Goal: Transaction & Acquisition: Book appointment/travel/reservation

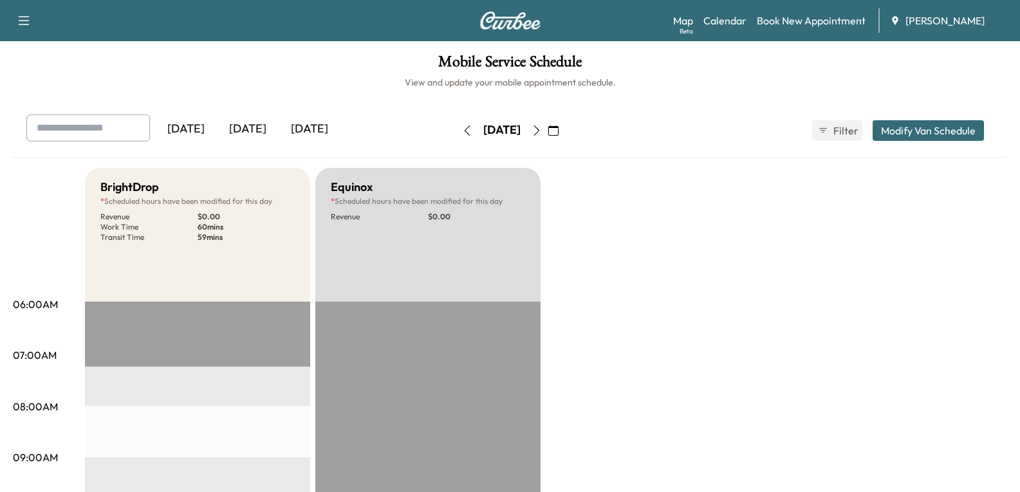
click at [560, 127] on button "button" at bounding box center [553, 130] width 22 height 21
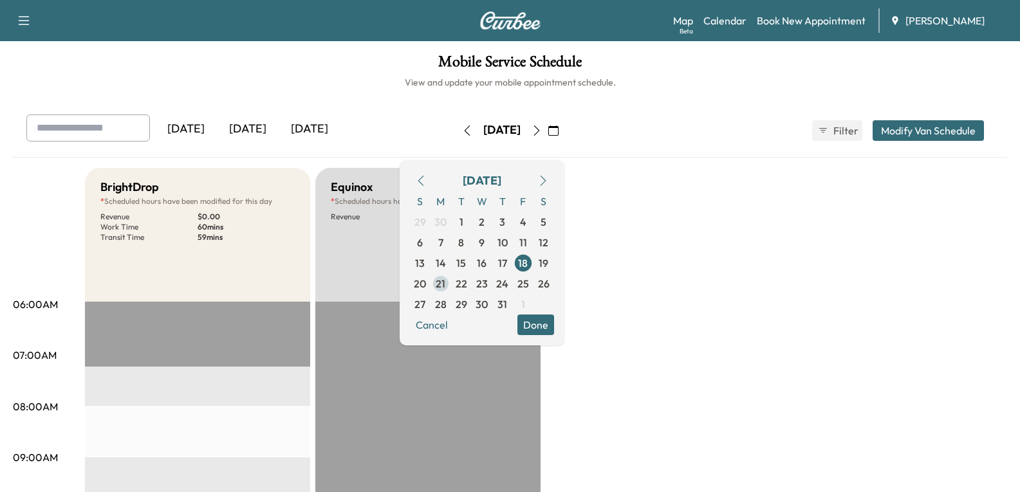
click at [445, 282] on span "21" at bounding box center [441, 283] width 10 height 15
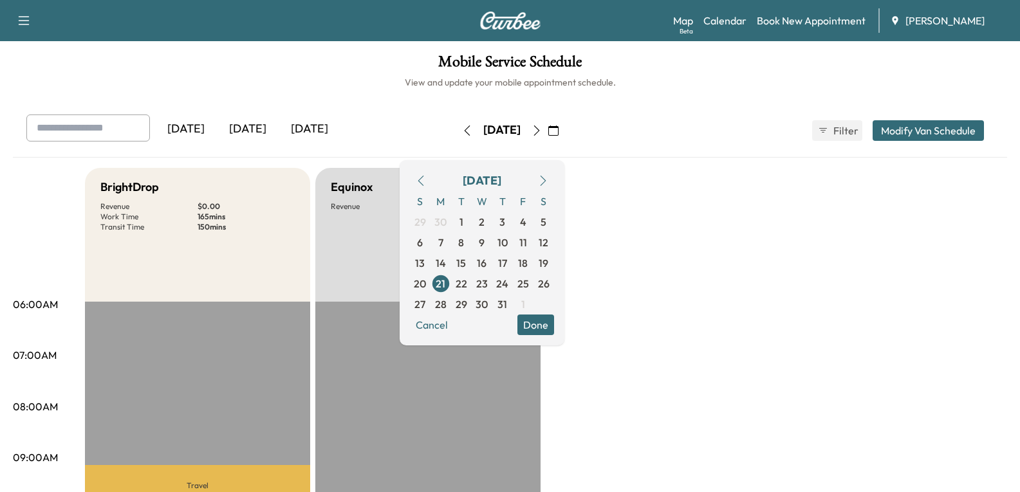
click at [554, 178] on button "button" at bounding box center [543, 180] width 22 height 21
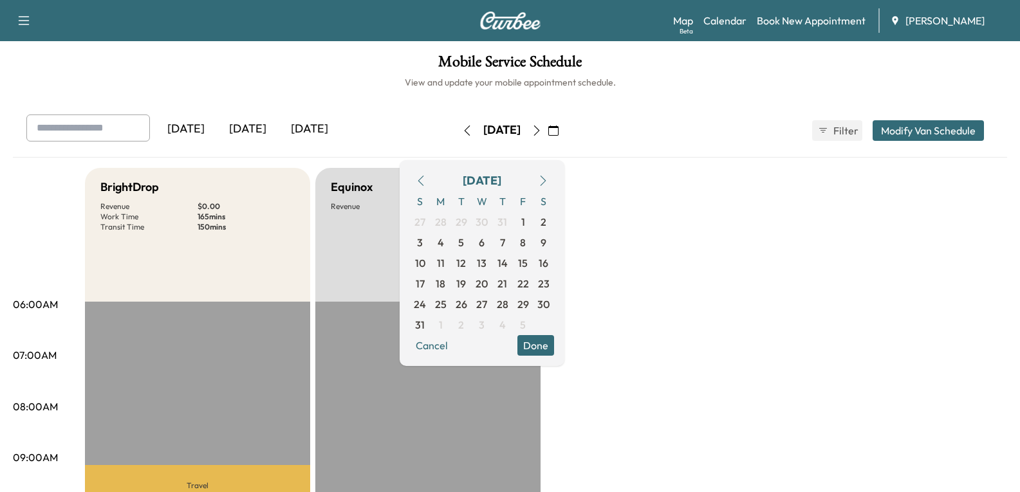
click at [548, 181] on icon "button" at bounding box center [543, 181] width 10 height 10
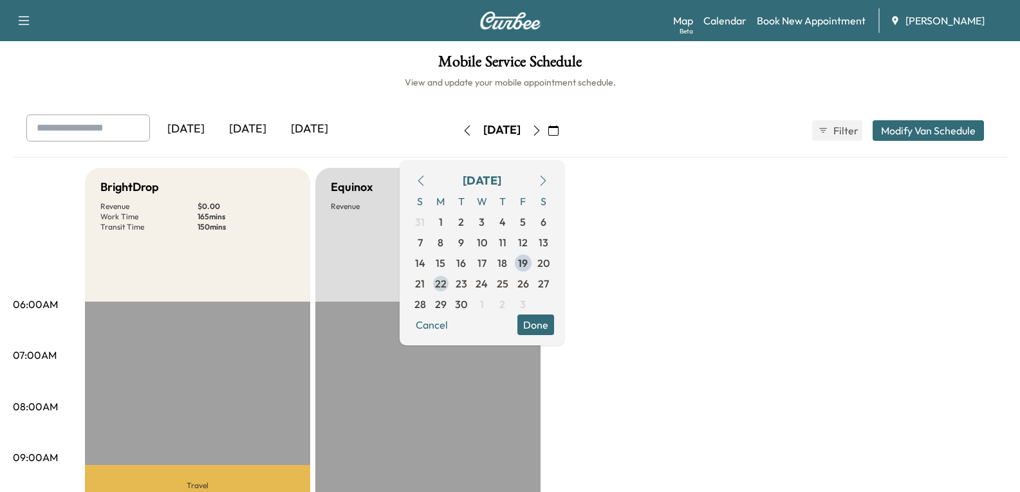
click at [446, 283] on span "22" at bounding box center [441, 283] width 12 height 15
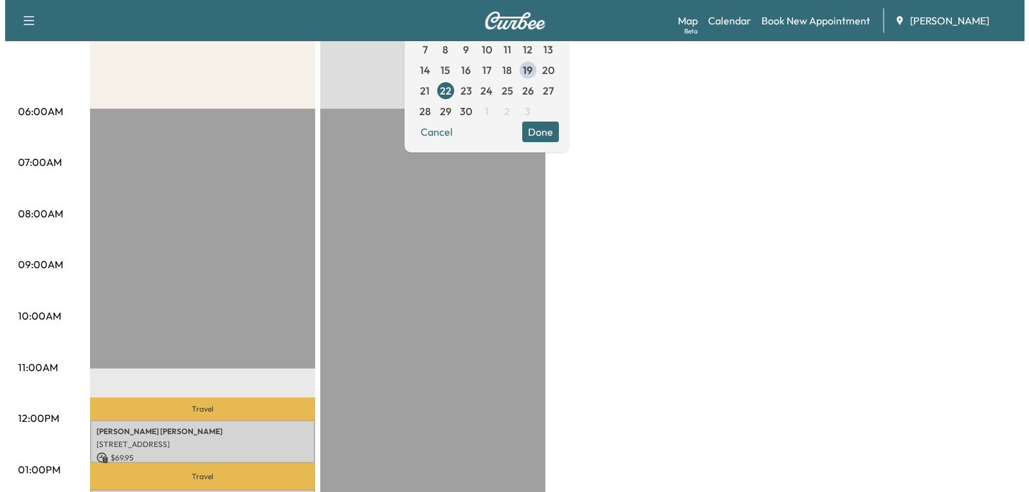
scroll to position [322, 0]
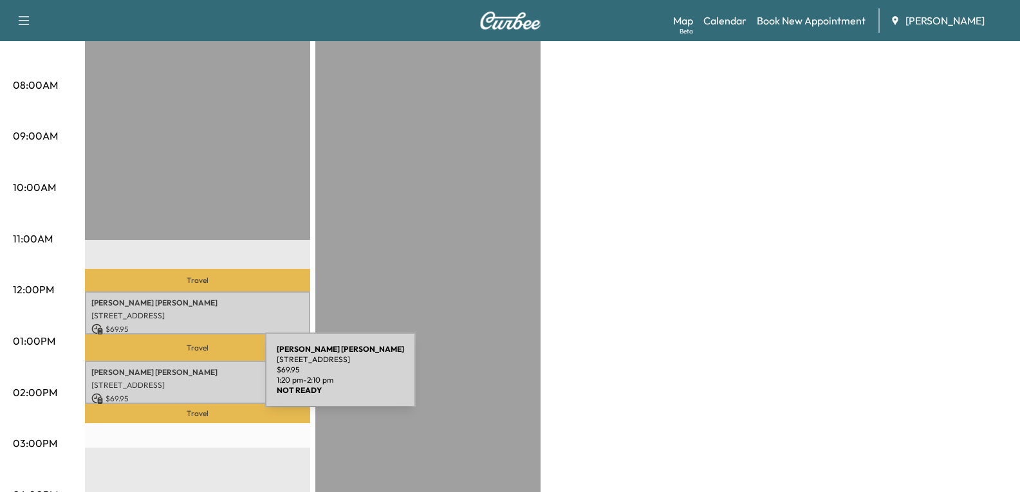
click at [169, 380] on p "[STREET_ADDRESS]" at bounding box center [197, 385] width 212 height 10
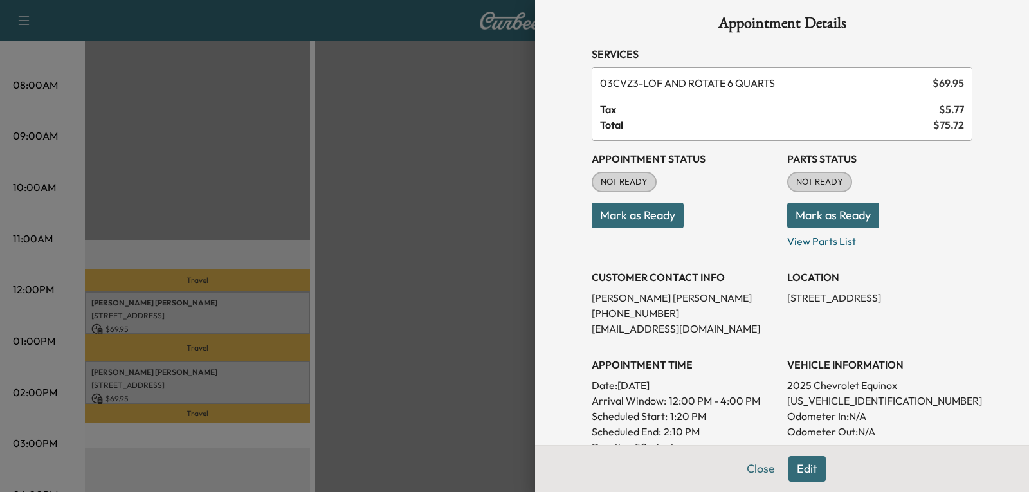
scroll to position [0, 0]
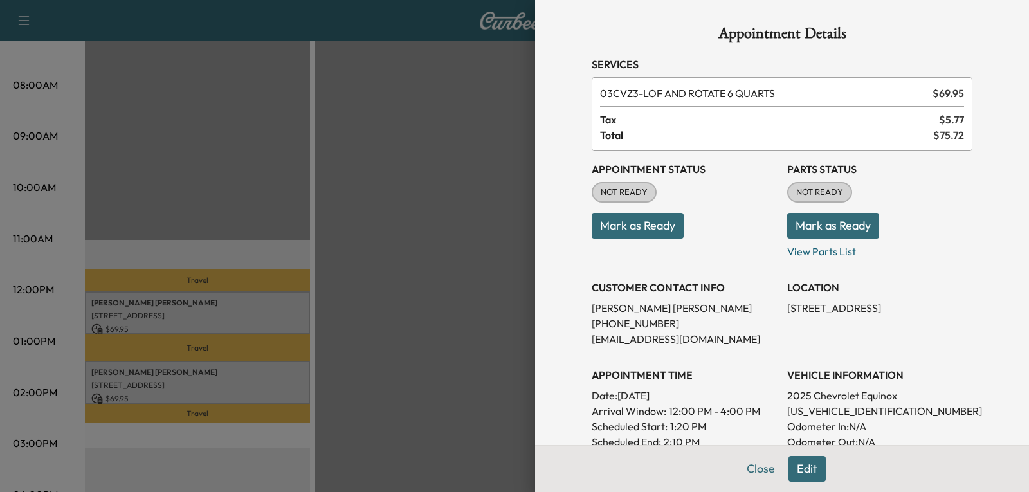
click at [152, 314] on div at bounding box center [514, 246] width 1029 height 492
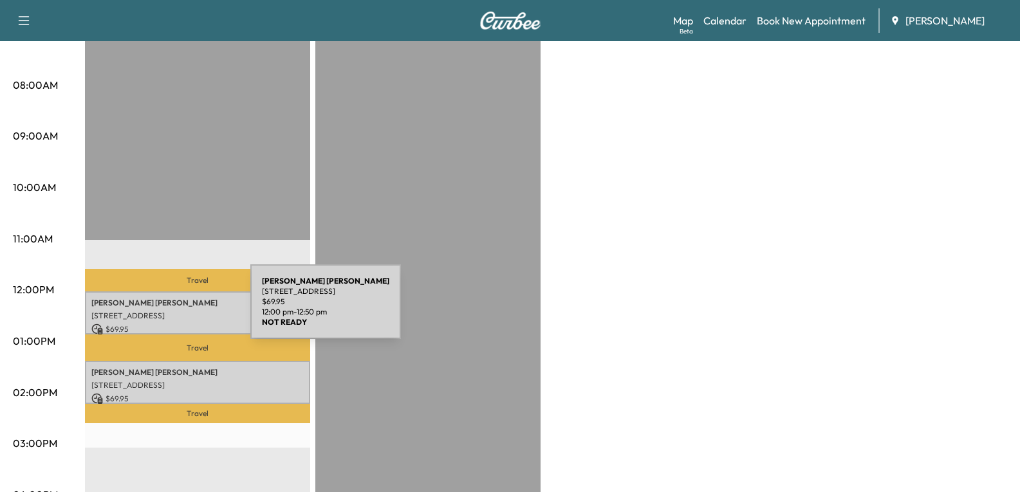
click at [154, 311] on p "[STREET_ADDRESS]" at bounding box center [197, 316] width 212 height 10
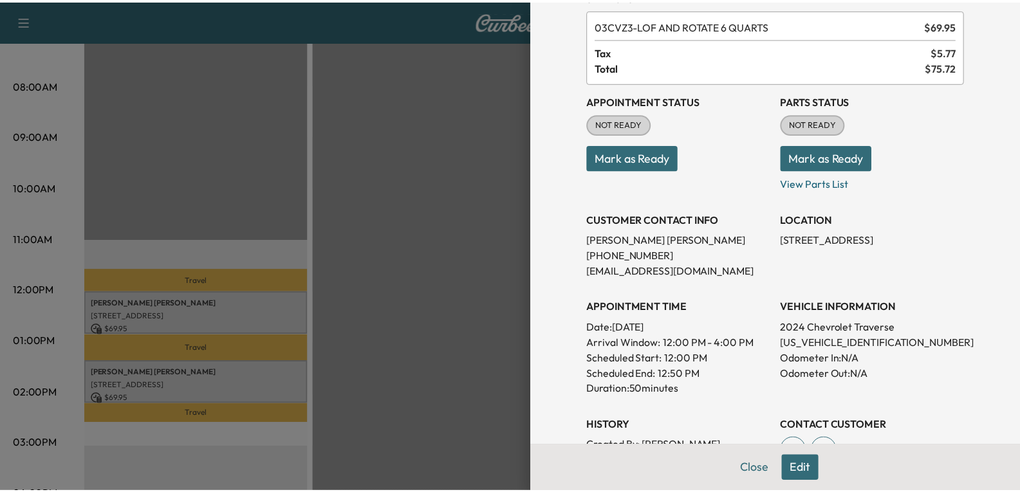
scroll to position [64, 0]
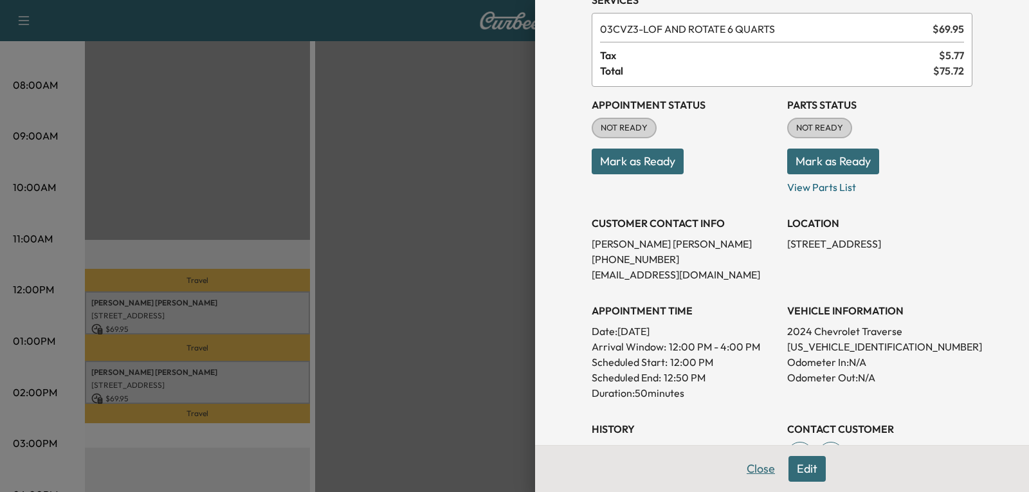
click at [755, 469] on button "Close" at bounding box center [761, 469] width 45 height 26
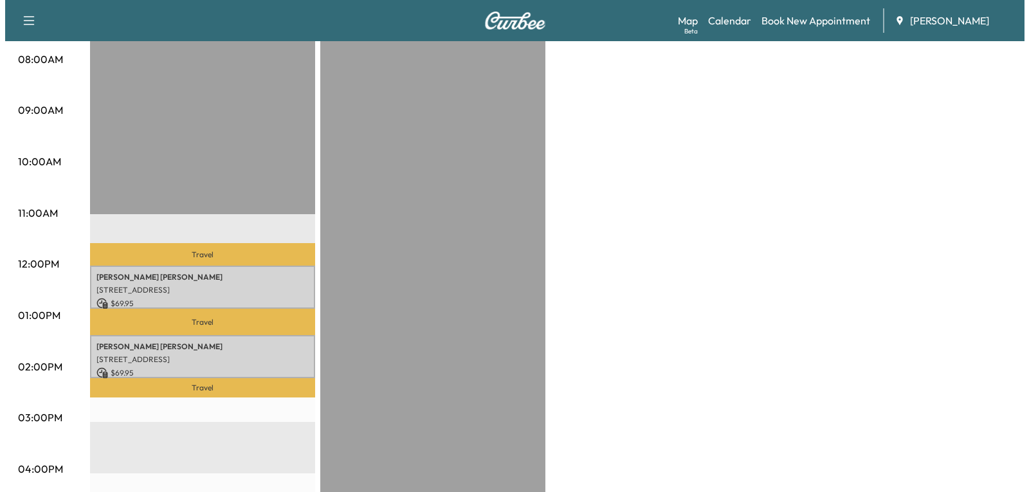
scroll to position [386, 0]
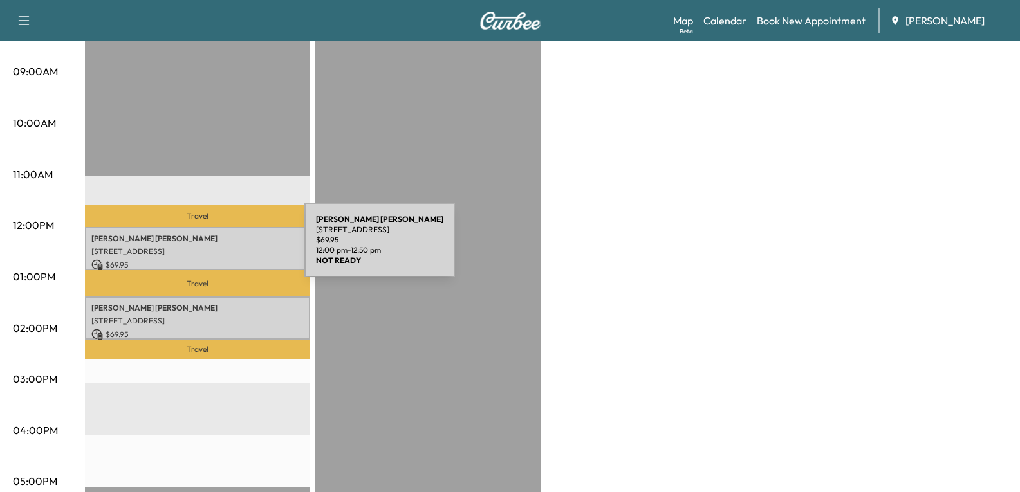
click at [208, 248] on p "[STREET_ADDRESS]" at bounding box center [197, 251] width 212 height 10
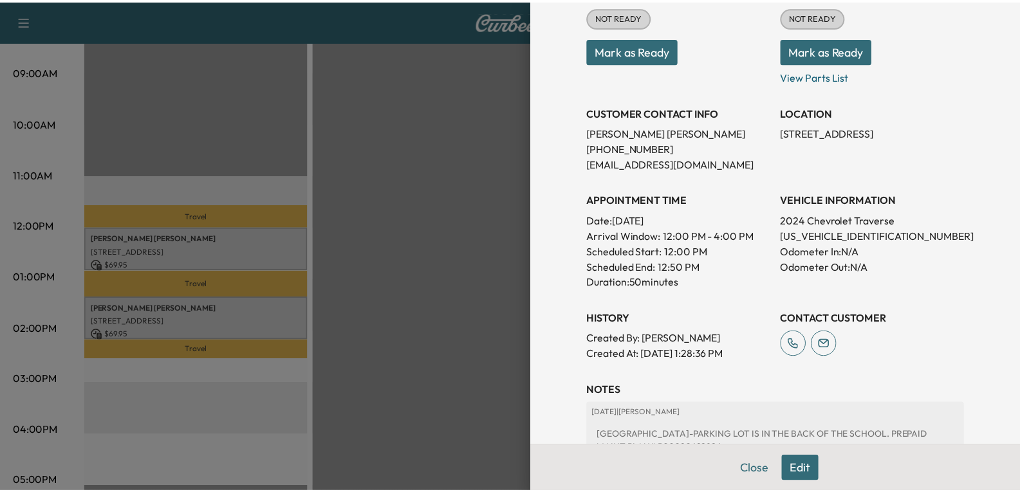
scroll to position [154, 0]
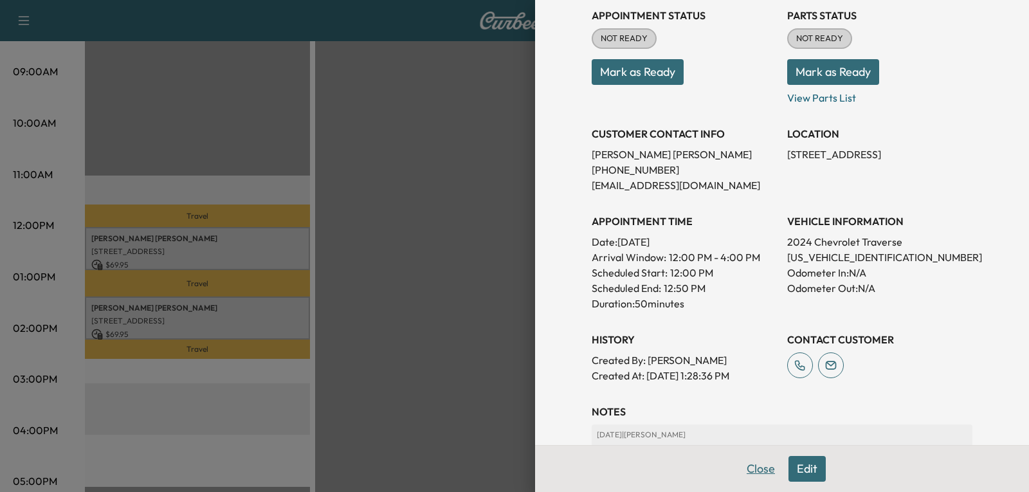
click at [759, 468] on button "Close" at bounding box center [761, 469] width 45 height 26
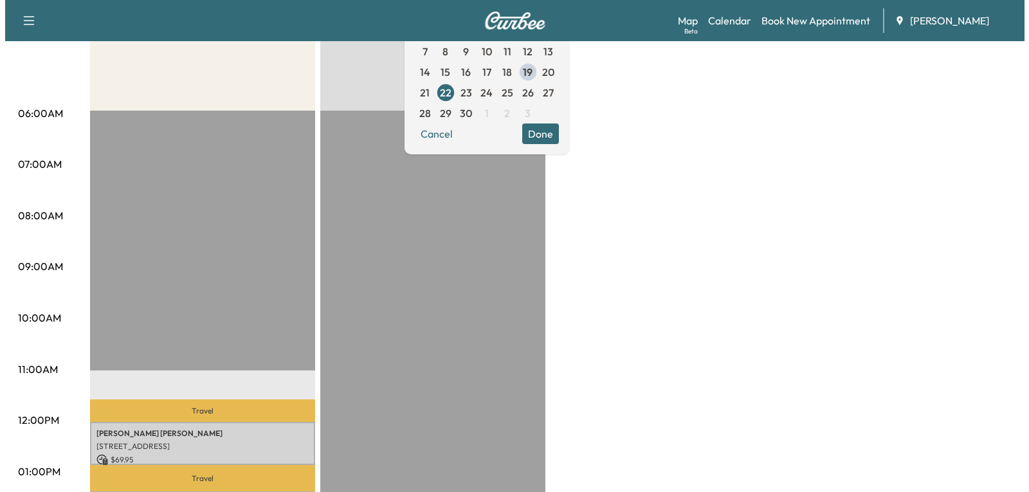
scroll to position [257, 0]
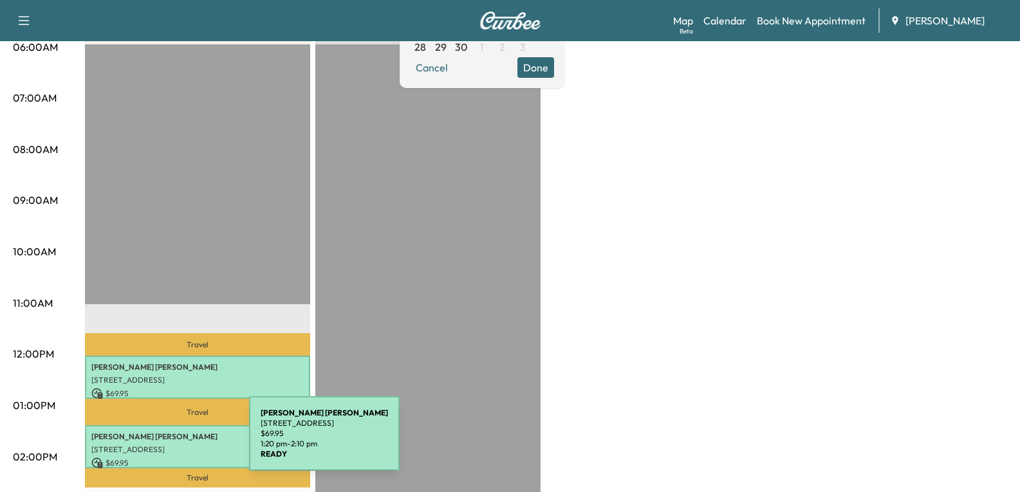
click at [153, 445] on p "[STREET_ADDRESS]" at bounding box center [197, 450] width 212 height 10
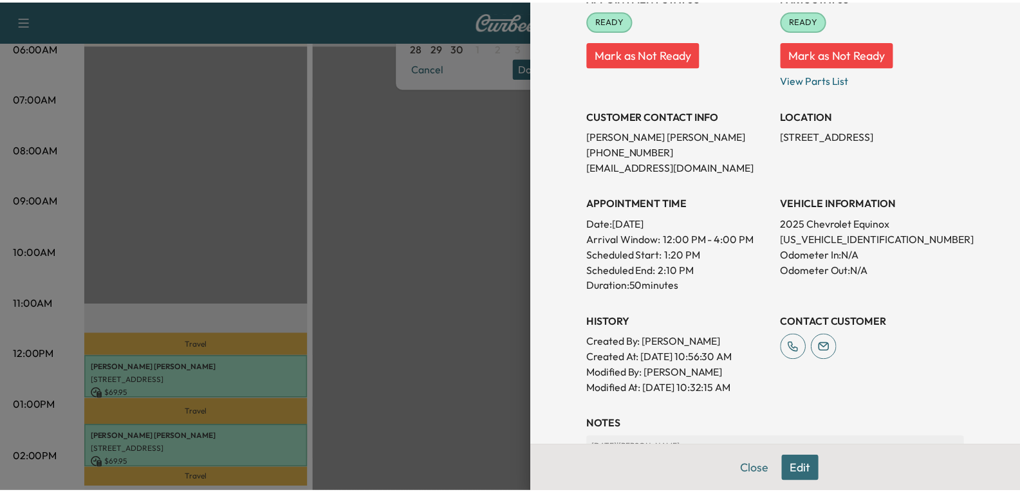
scroll to position [0, 0]
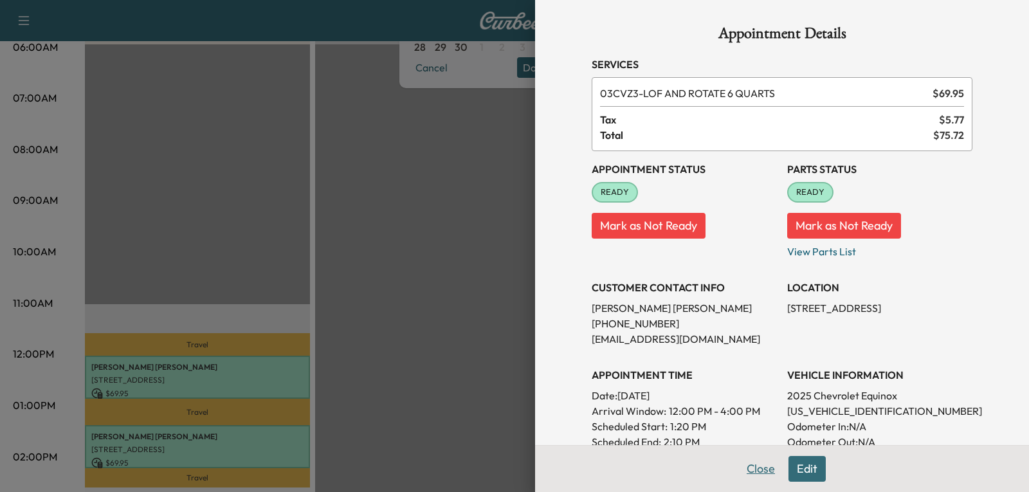
click at [752, 466] on button "Close" at bounding box center [761, 469] width 45 height 26
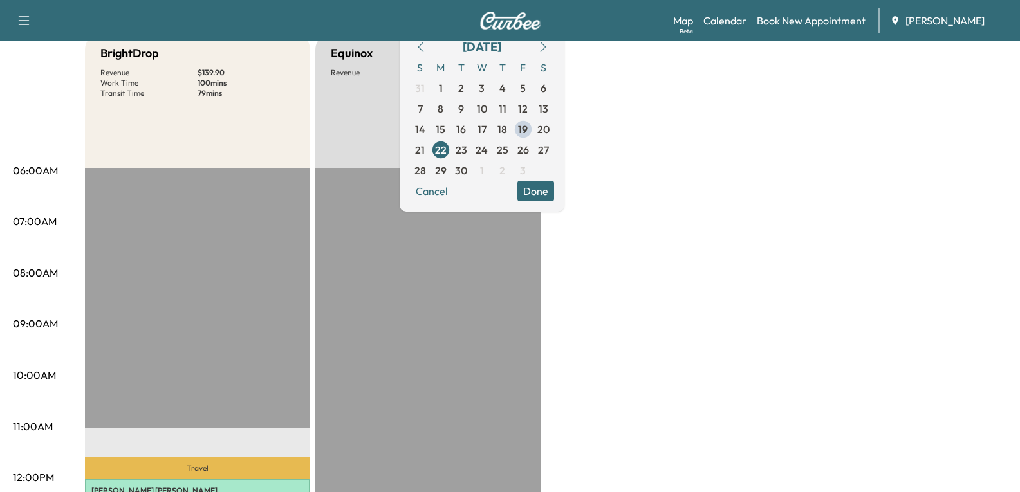
scroll to position [129, 0]
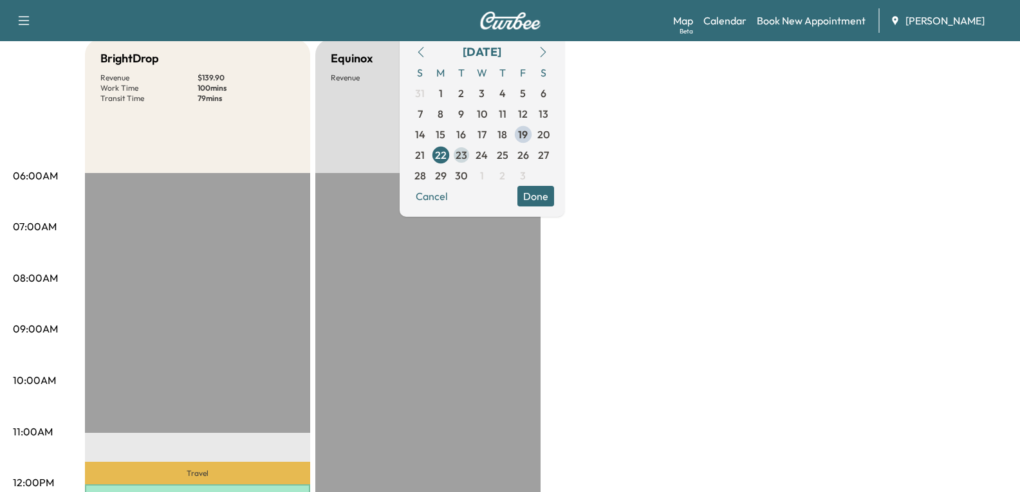
click at [467, 154] on span "23" at bounding box center [461, 154] width 12 height 15
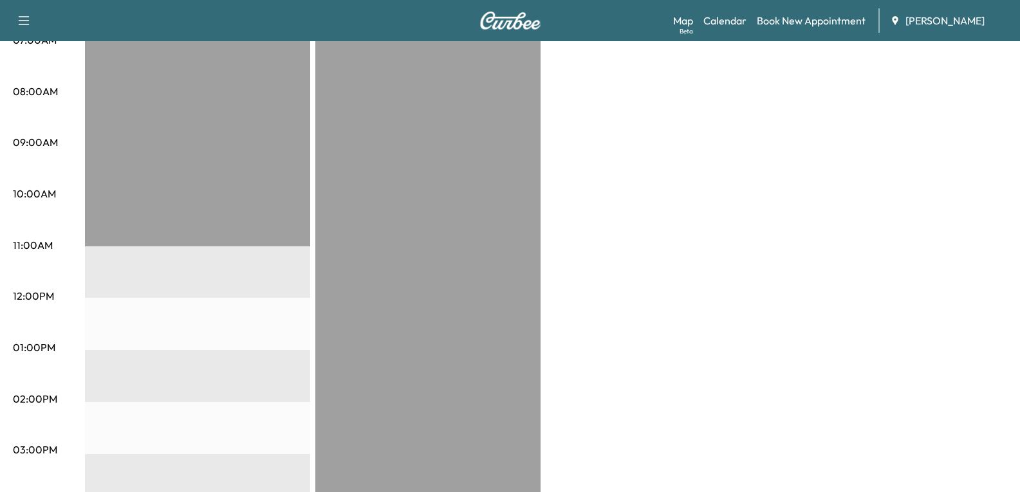
scroll to position [193, 0]
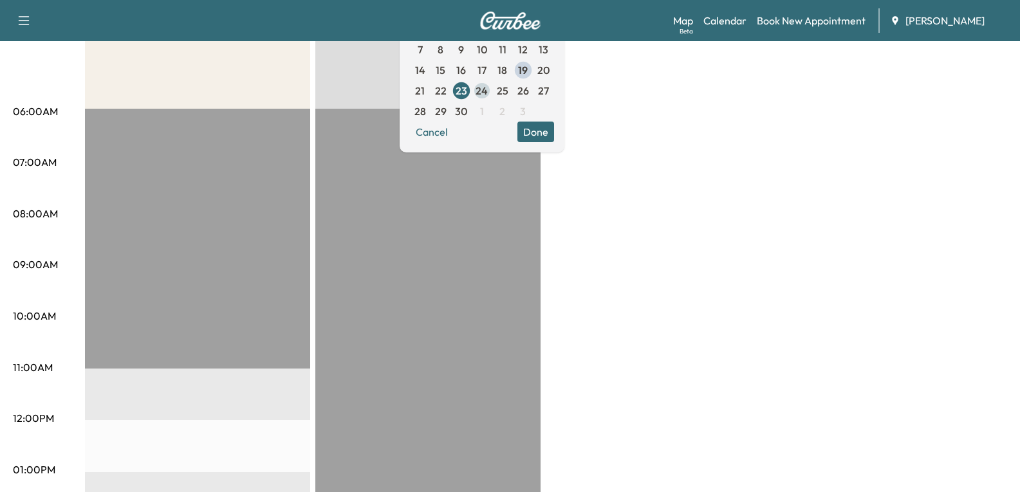
click at [488, 89] on span "24" at bounding box center [481, 90] width 12 height 15
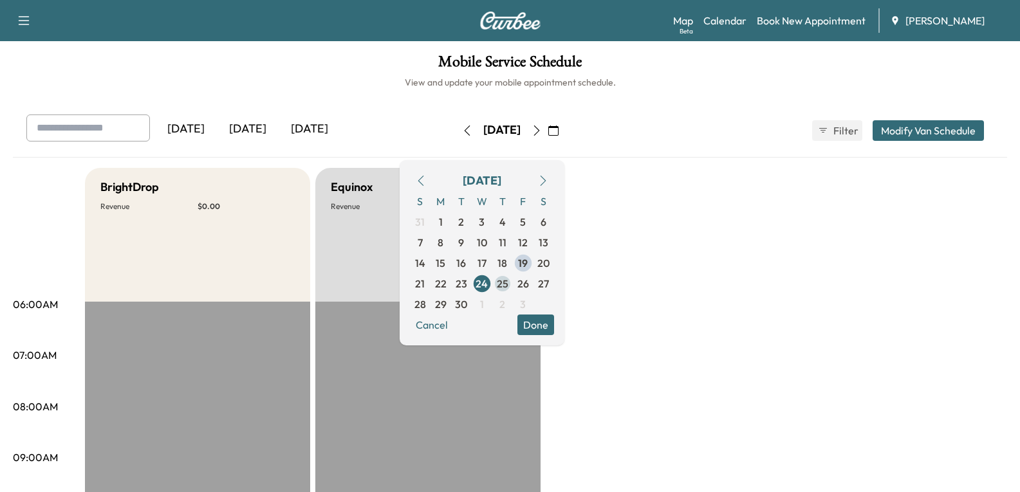
click at [513, 278] on span "25" at bounding box center [502, 283] width 21 height 21
click at [454, 327] on button "Cancel" at bounding box center [432, 325] width 44 height 21
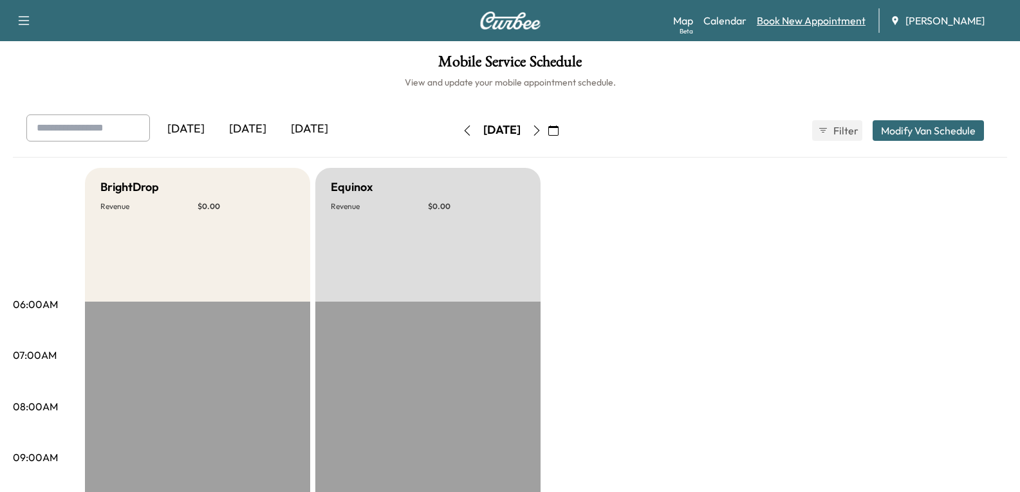
click at [817, 20] on link "Book New Appointment" at bounding box center [811, 20] width 109 height 15
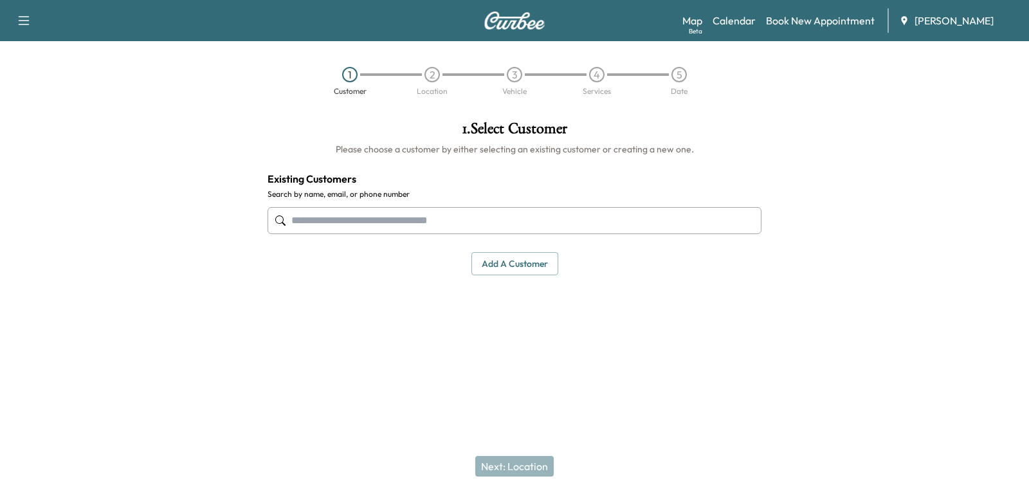
click at [360, 224] on input "text" at bounding box center [515, 220] width 494 height 27
click at [344, 226] on input "text" at bounding box center [515, 220] width 494 height 27
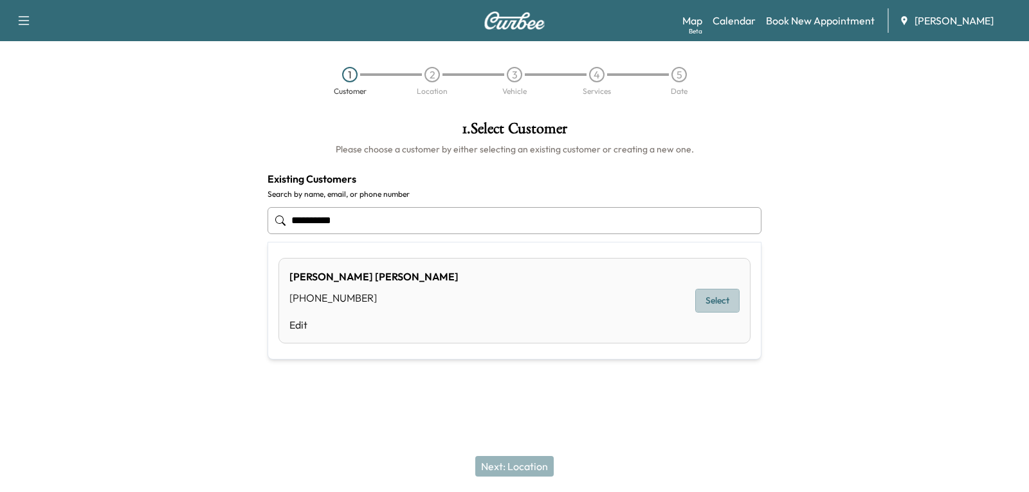
click at [730, 305] on button "Select" at bounding box center [717, 301] width 44 height 24
type input "**********"
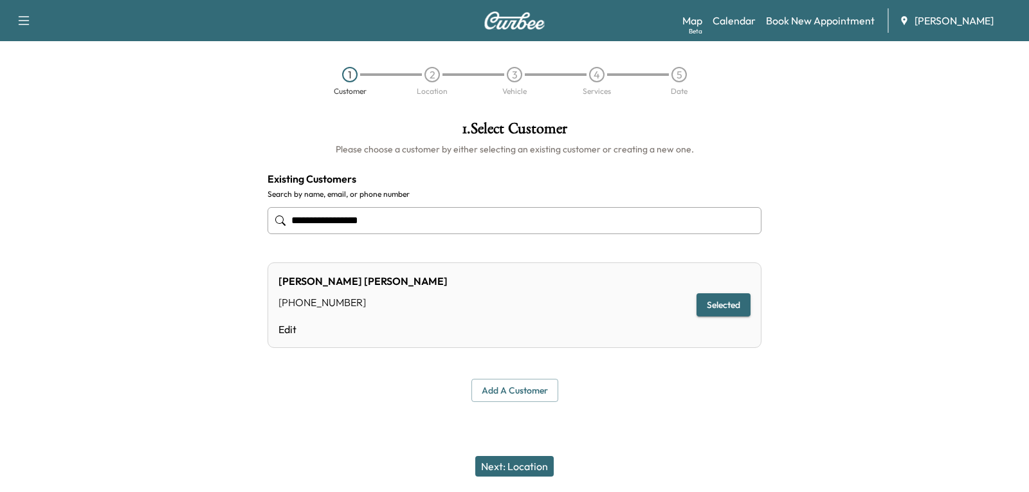
click at [513, 387] on button "Add a customer" at bounding box center [515, 391] width 87 height 24
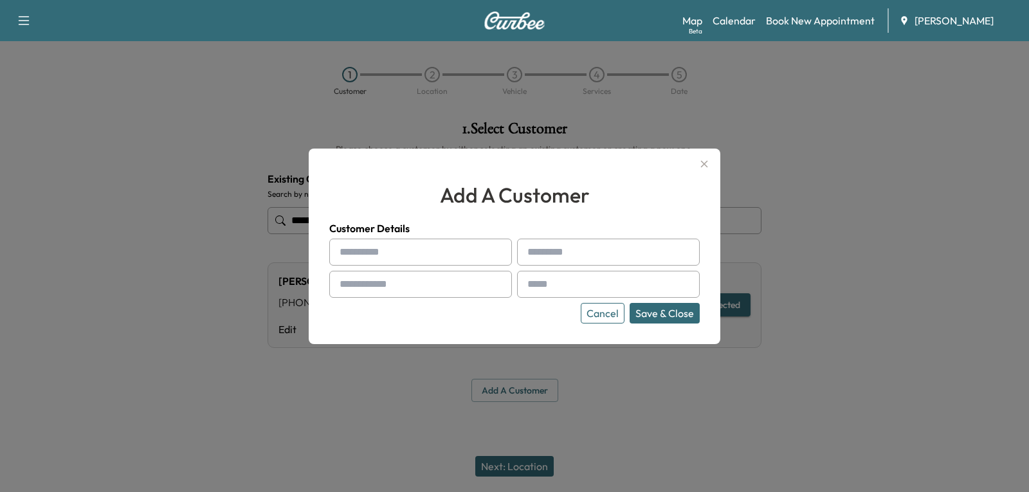
click at [607, 316] on button "Cancel" at bounding box center [603, 313] width 44 height 21
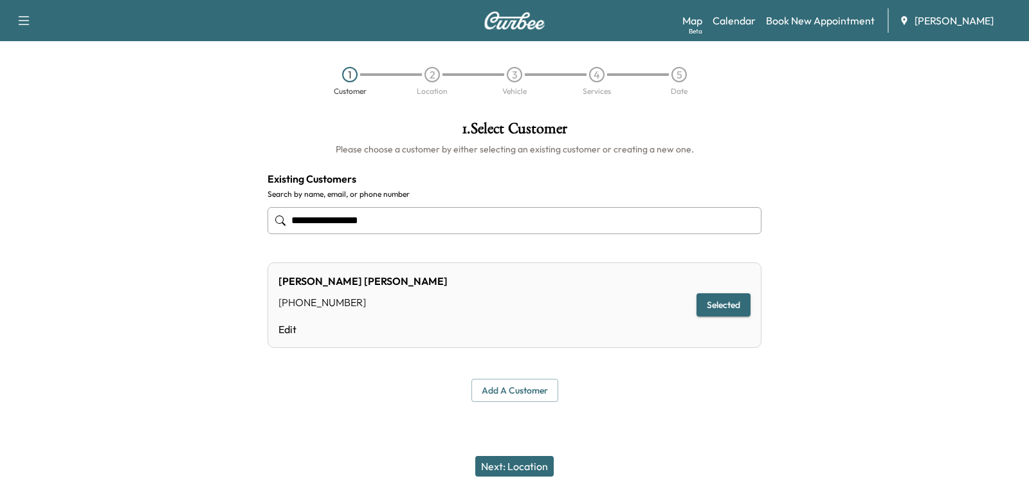
click at [735, 307] on button "Selected" at bounding box center [724, 305] width 54 height 24
click at [500, 457] on button "Next: Location" at bounding box center [514, 466] width 78 height 21
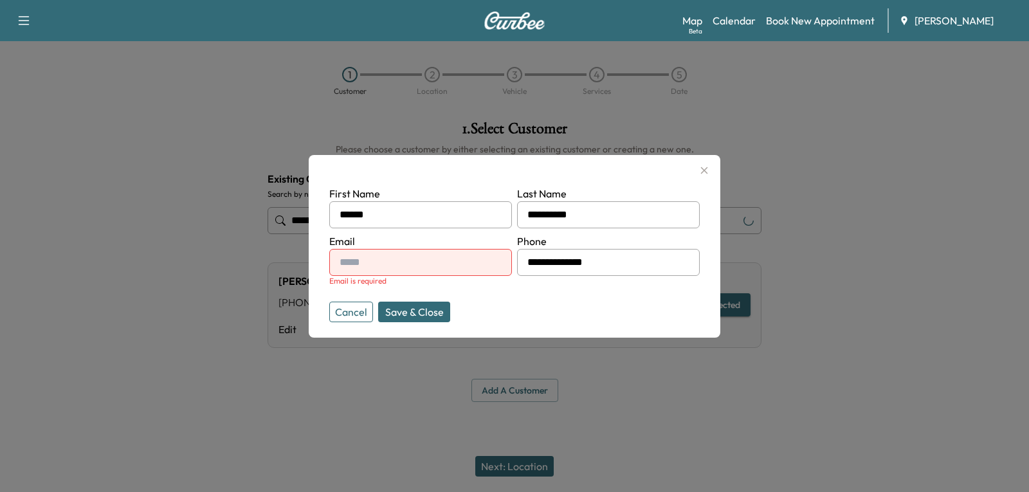
click at [374, 270] on input "text" at bounding box center [420, 262] width 183 height 27
type input "**********"
click at [410, 311] on button "Save & Close" at bounding box center [414, 312] width 72 height 21
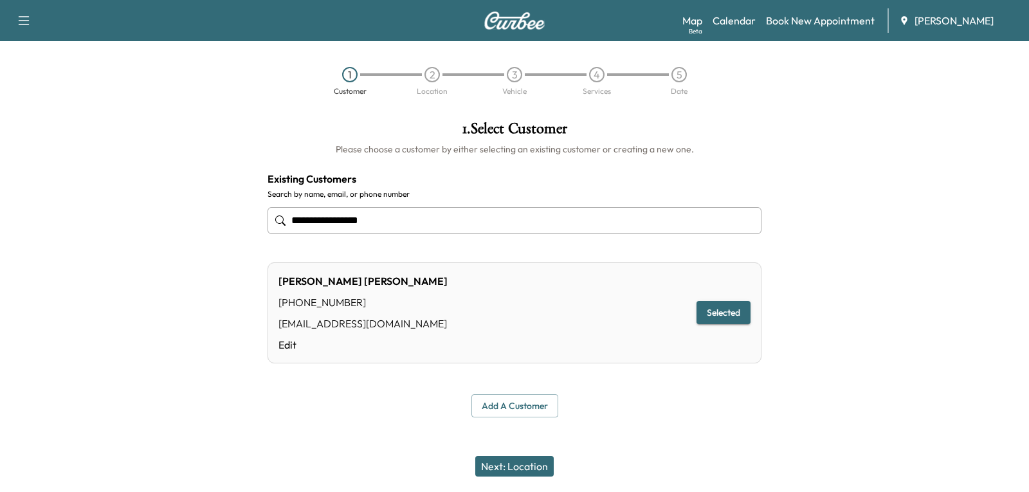
click at [728, 321] on button "Selected" at bounding box center [724, 313] width 54 height 24
click at [535, 468] on button "Next: Location" at bounding box center [514, 466] width 78 height 21
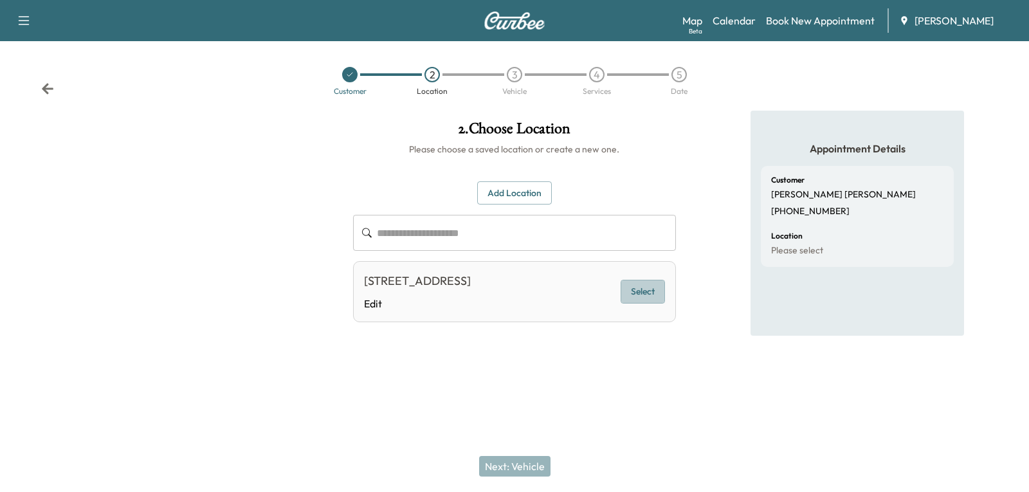
click at [645, 293] on button "Select" at bounding box center [643, 292] width 44 height 24
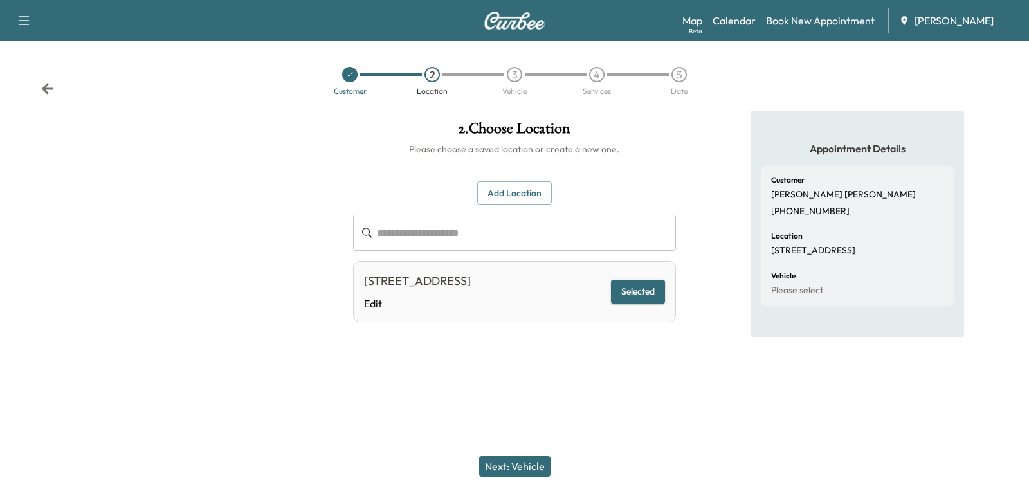
click at [519, 470] on button "Next: Vehicle" at bounding box center [514, 466] width 71 height 21
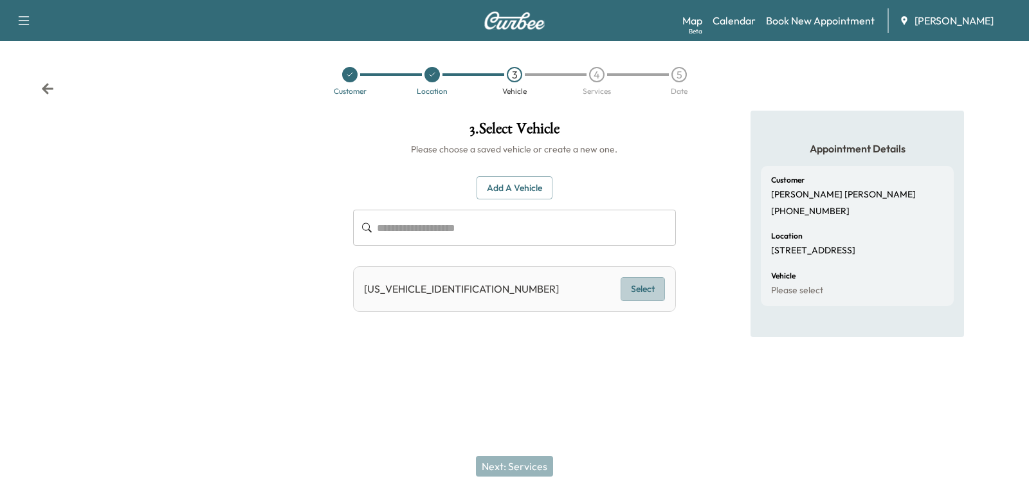
click at [627, 288] on button "Select" at bounding box center [643, 289] width 44 height 24
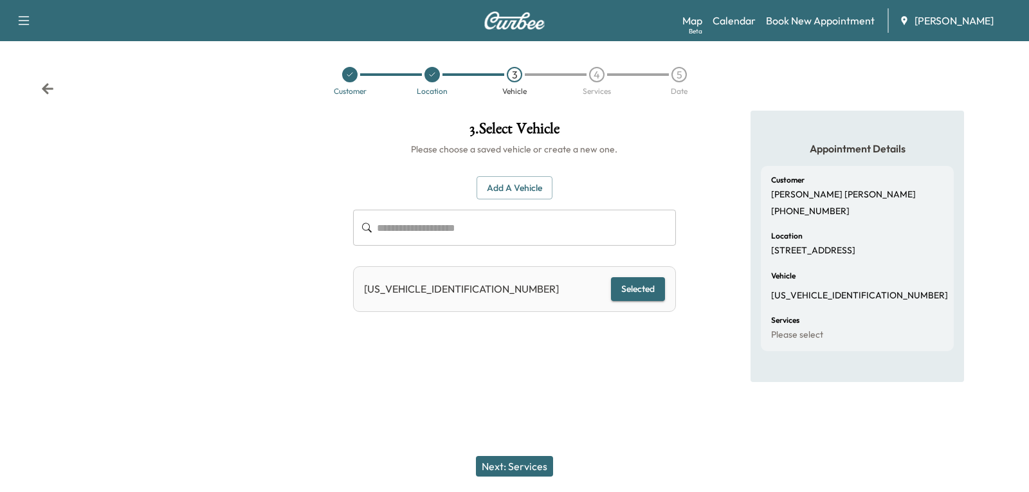
click at [507, 467] on button "Next: Services" at bounding box center [514, 466] width 77 height 21
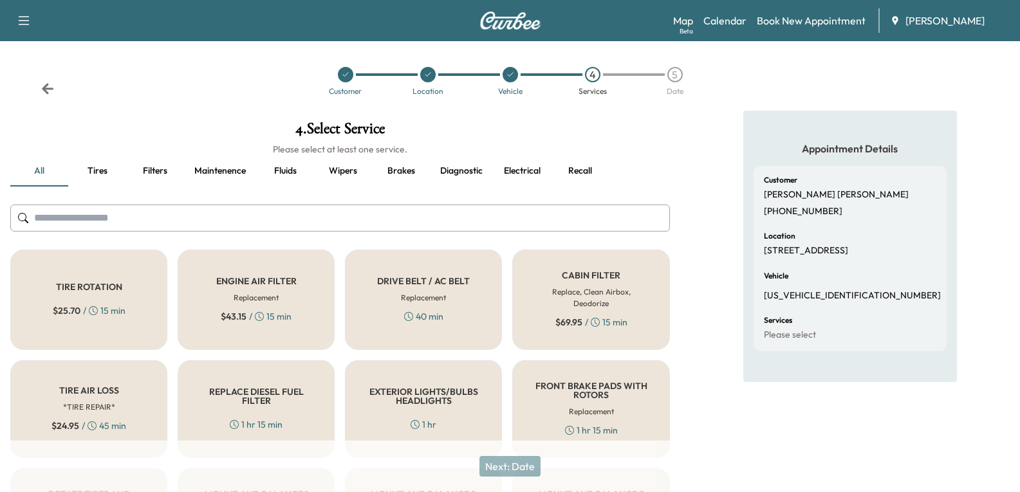
click at [307, 216] on input "text" at bounding box center [339, 218] width 659 height 27
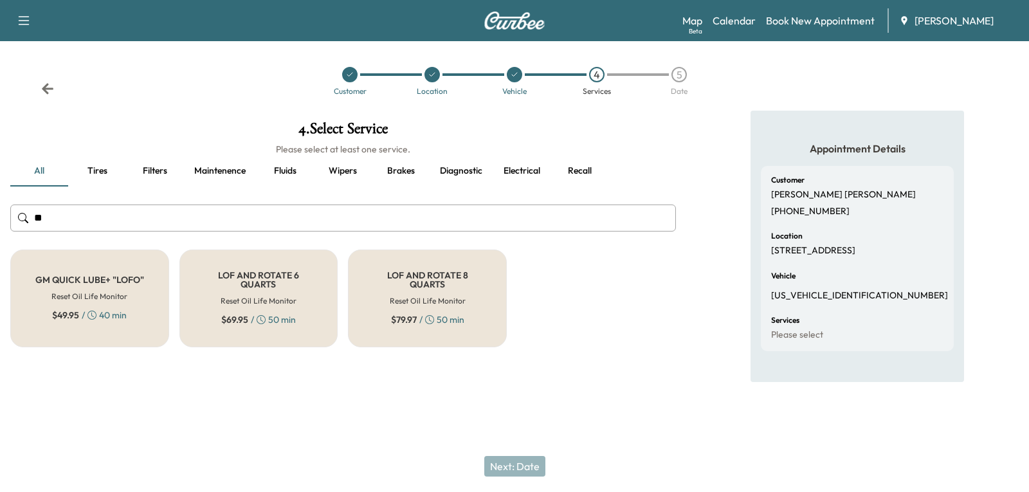
type input "**"
click at [268, 297] on h6 "Reset Oil Life Monitor" at bounding box center [259, 301] width 76 height 12
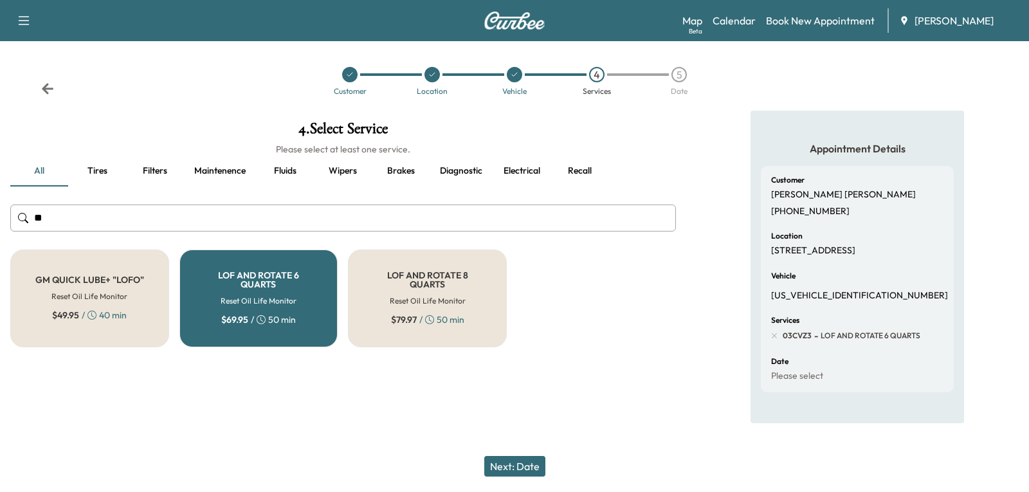
click at [520, 469] on button "Next: Date" at bounding box center [514, 466] width 61 height 21
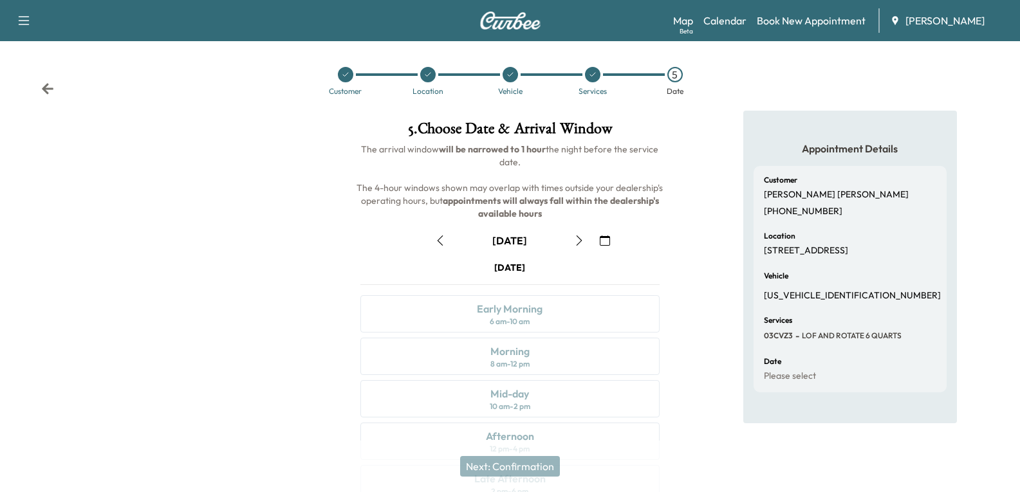
click at [600, 241] on icon "button" at bounding box center [605, 240] width 10 height 10
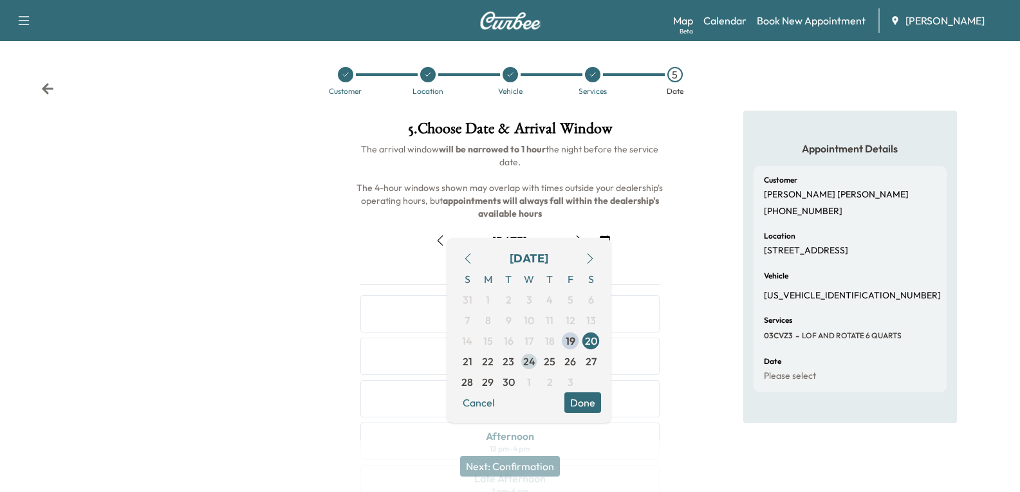
click at [529, 362] on span "24" at bounding box center [529, 361] width 12 height 15
click at [281, 326] on div at bounding box center [170, 357] width 340 height 492
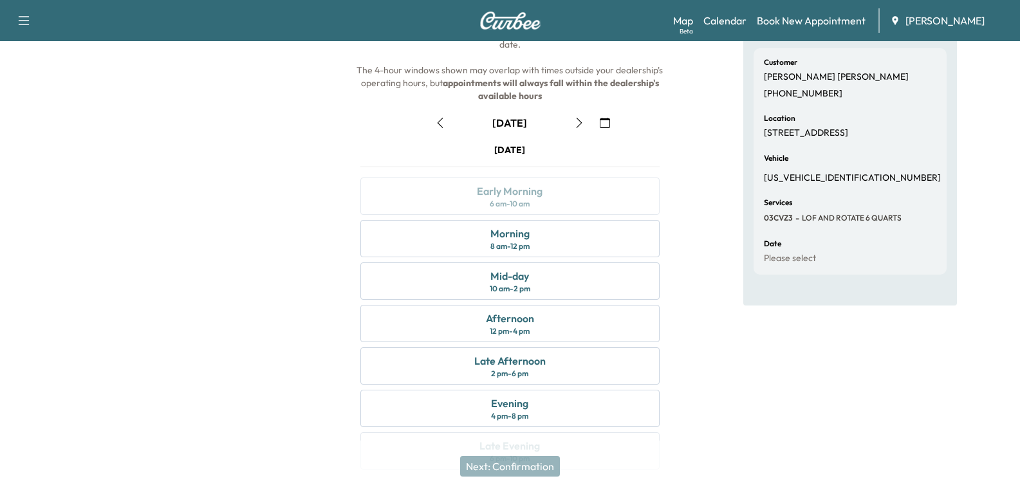
scroll to position [129, 0]
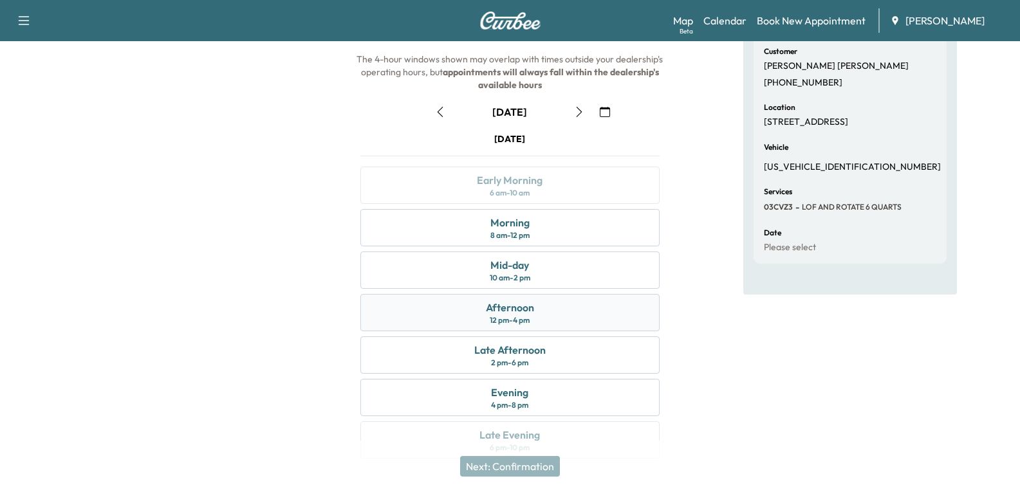
click at [548, 318] on div "Afternoon 12 pm - 4 pm" at bounding box center [509, 312] width 299 height 37
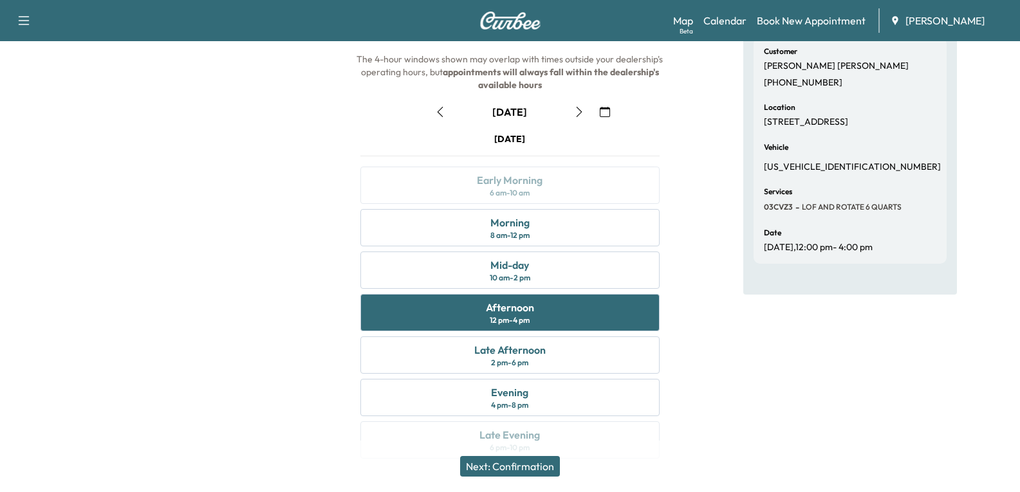
click at [512, 464] on button "Next: Confirmation" at bounding box center [510, 466] width 100 height 21
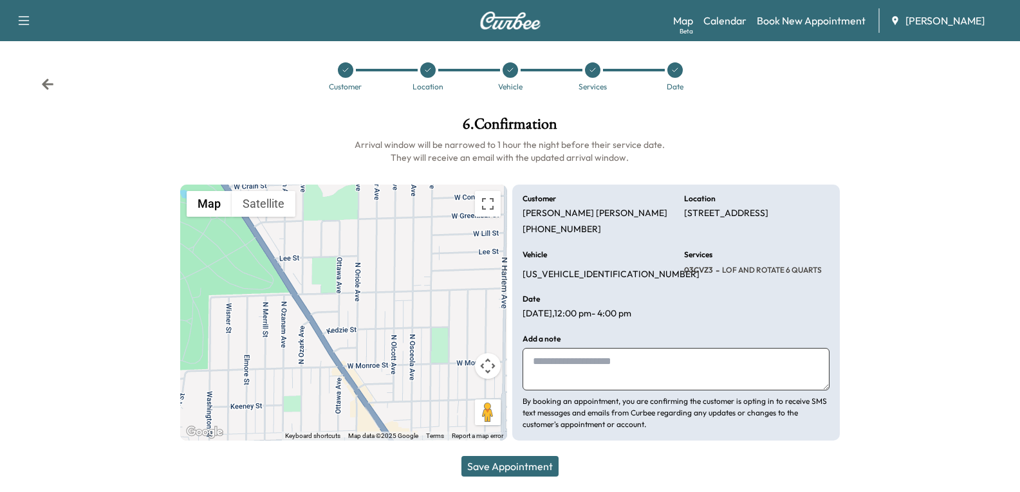
click at [537, 356] on textarea at bounding box center [675, 369] width 306 height 42
paste textarea "**********"
drag, startPoint x: 536, startPoint y: 357, endPoint x: 877, endPoint y: 350, distance: 341.1
click at [876, 358] on div "**********" at bounding box center [510, 278] width 1020 height 345
type textarea "********"
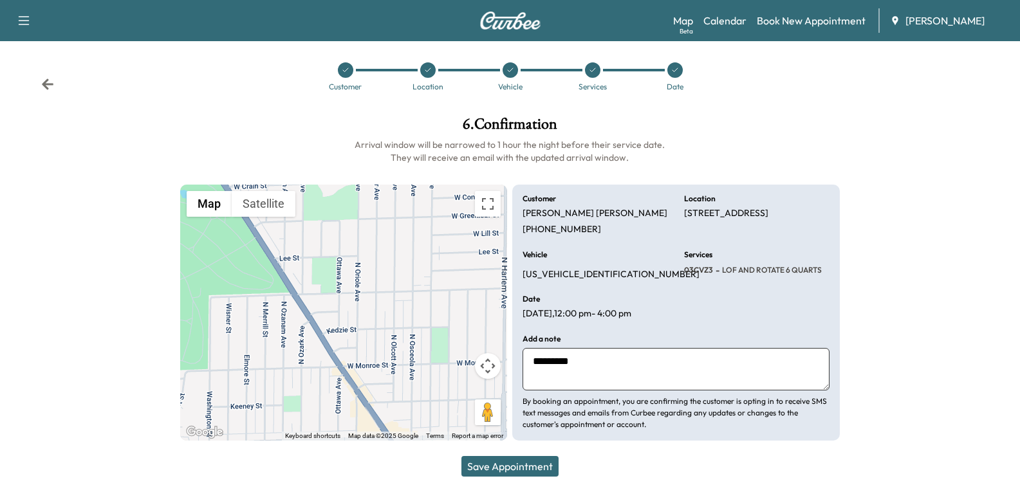
click at [520, 468] on button "Save Appointment" at bounding box center [509, 466] width 97 height 21
